Goal: Navigation & Orientation: Find specific page/section

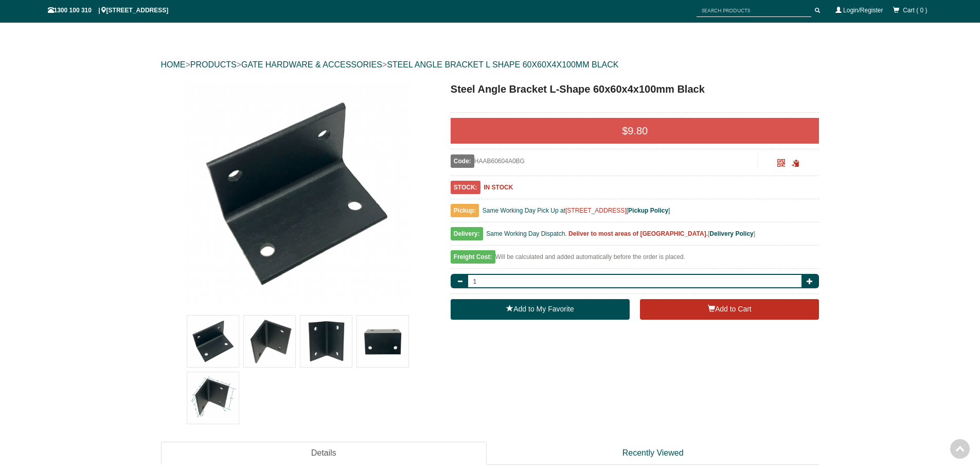
scroll to position [77, 0]
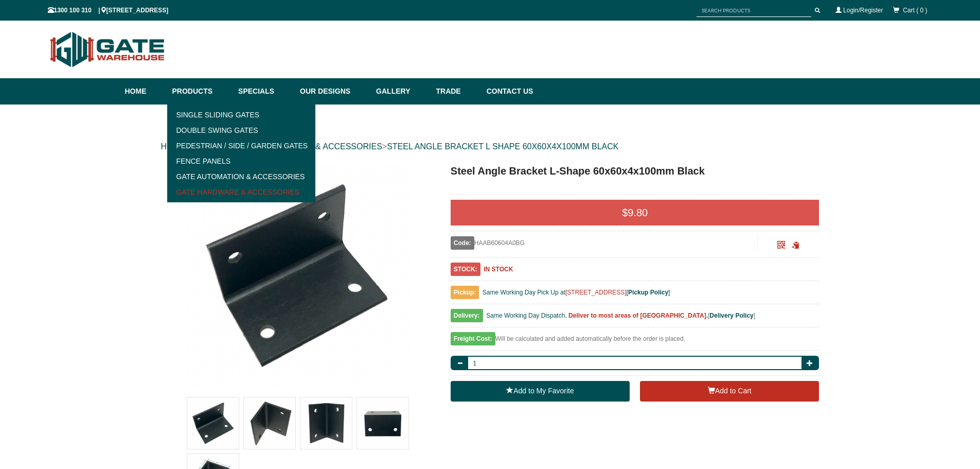
click at [206, 192] on link "Gate Hardware & Accessories" at bounding box center [241, 191] width 143 height 15
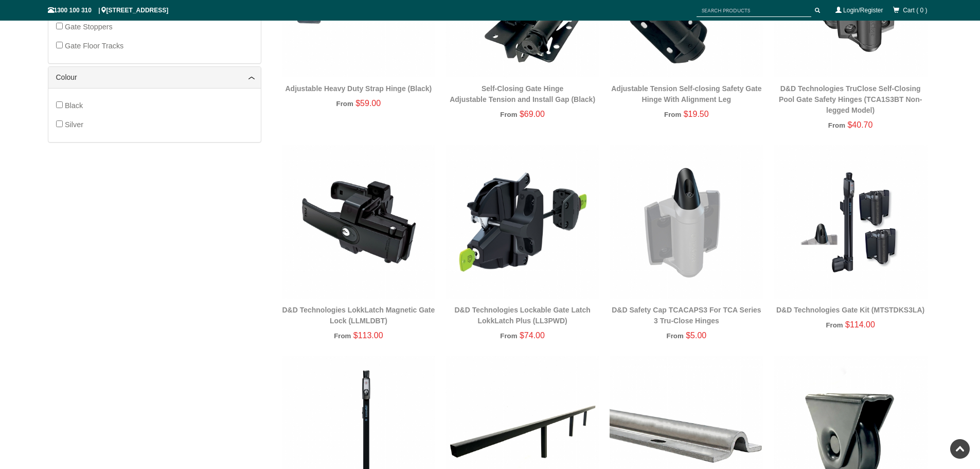
scroll to position [540, 0]
